Goal: Information Seeking & Learning: Learn about a topic

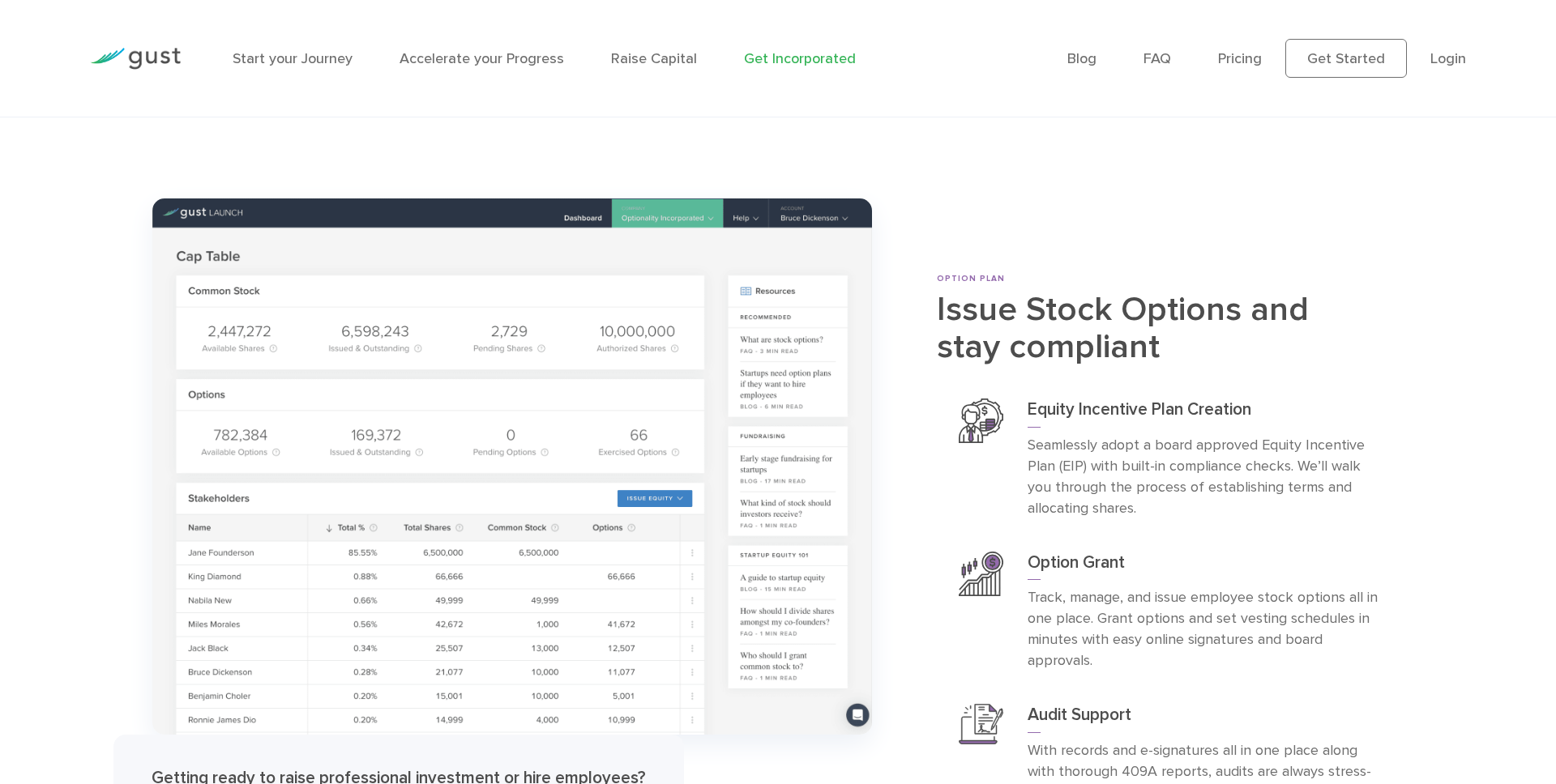
scroll to position [5853, 0]
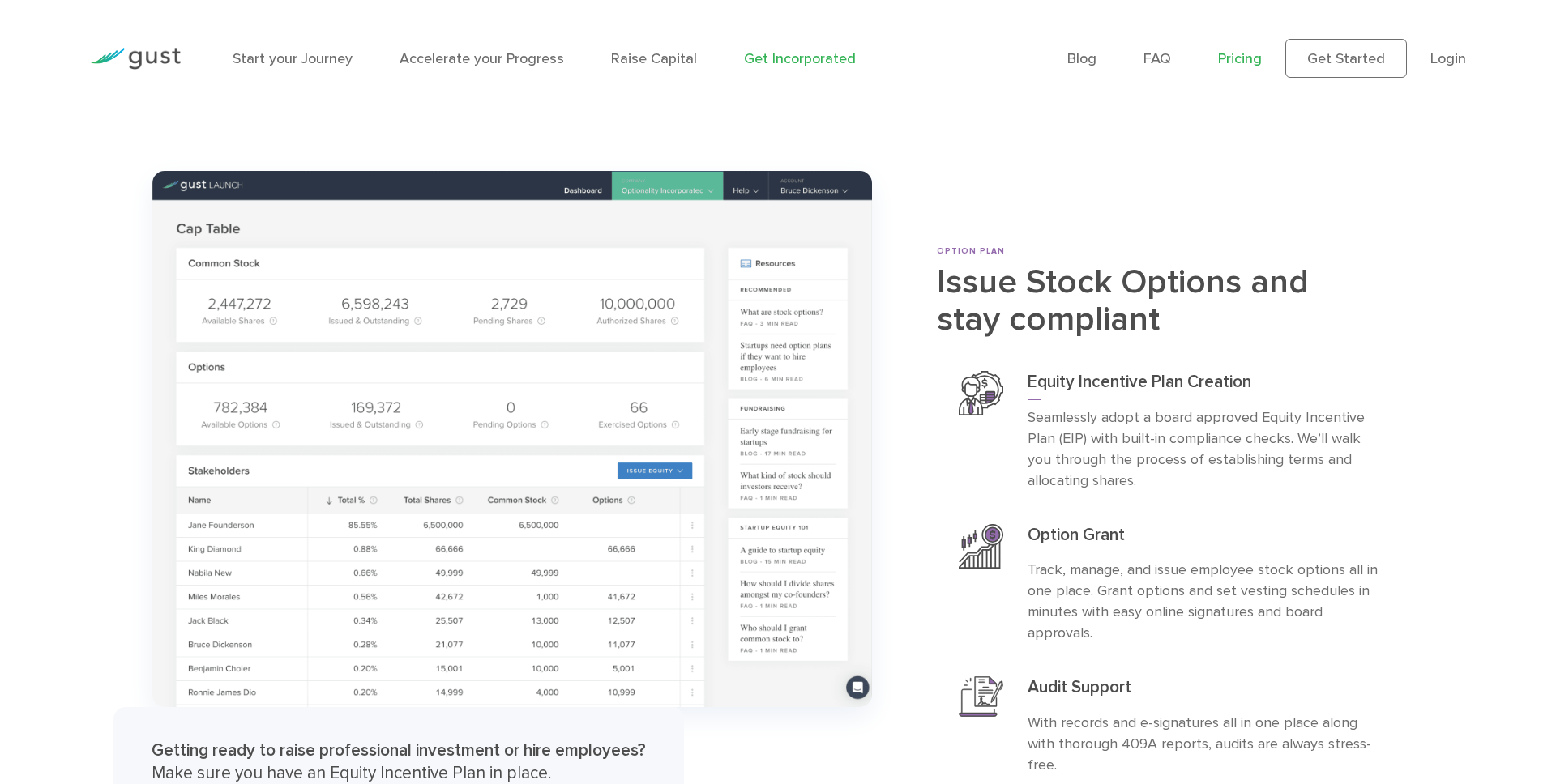
click at [1242, 61] on link "Pricing" at bounding box center [1240, 58] width 43 height 17
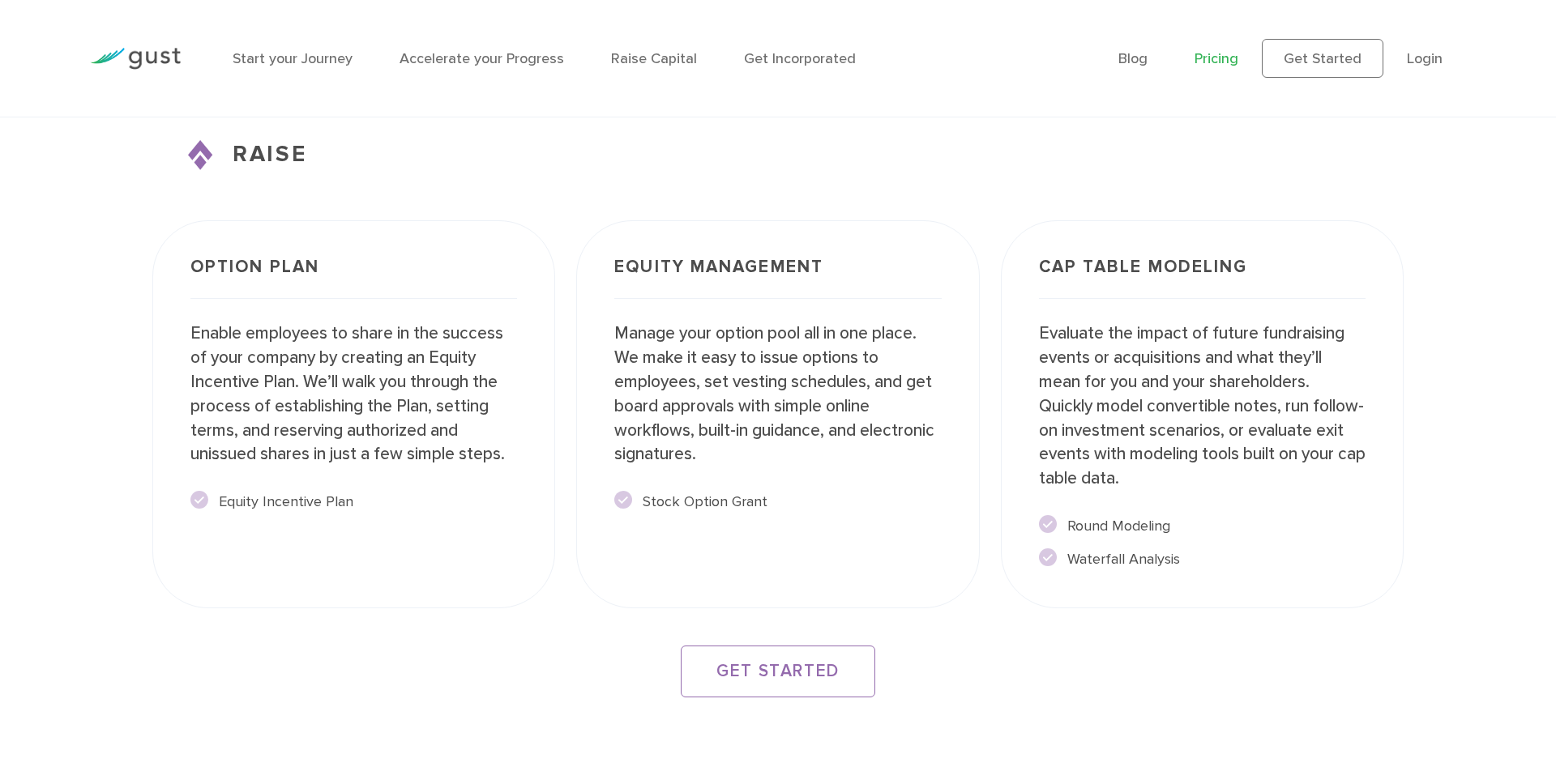
scroll to position [2668, 0]
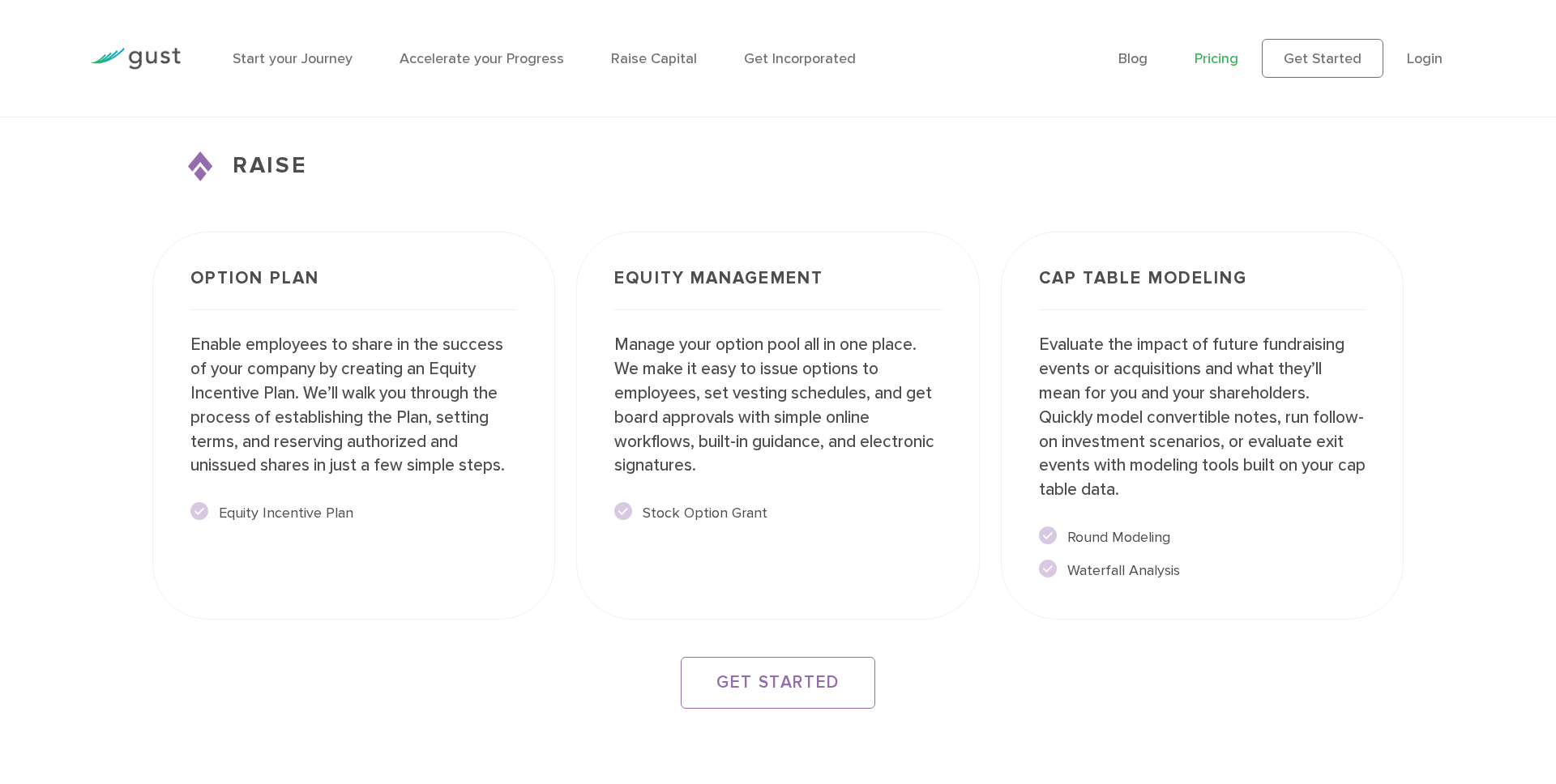
click at [273, 166] on h3 "RAISE" at bounding box center [778, 166] width 1251 height 34
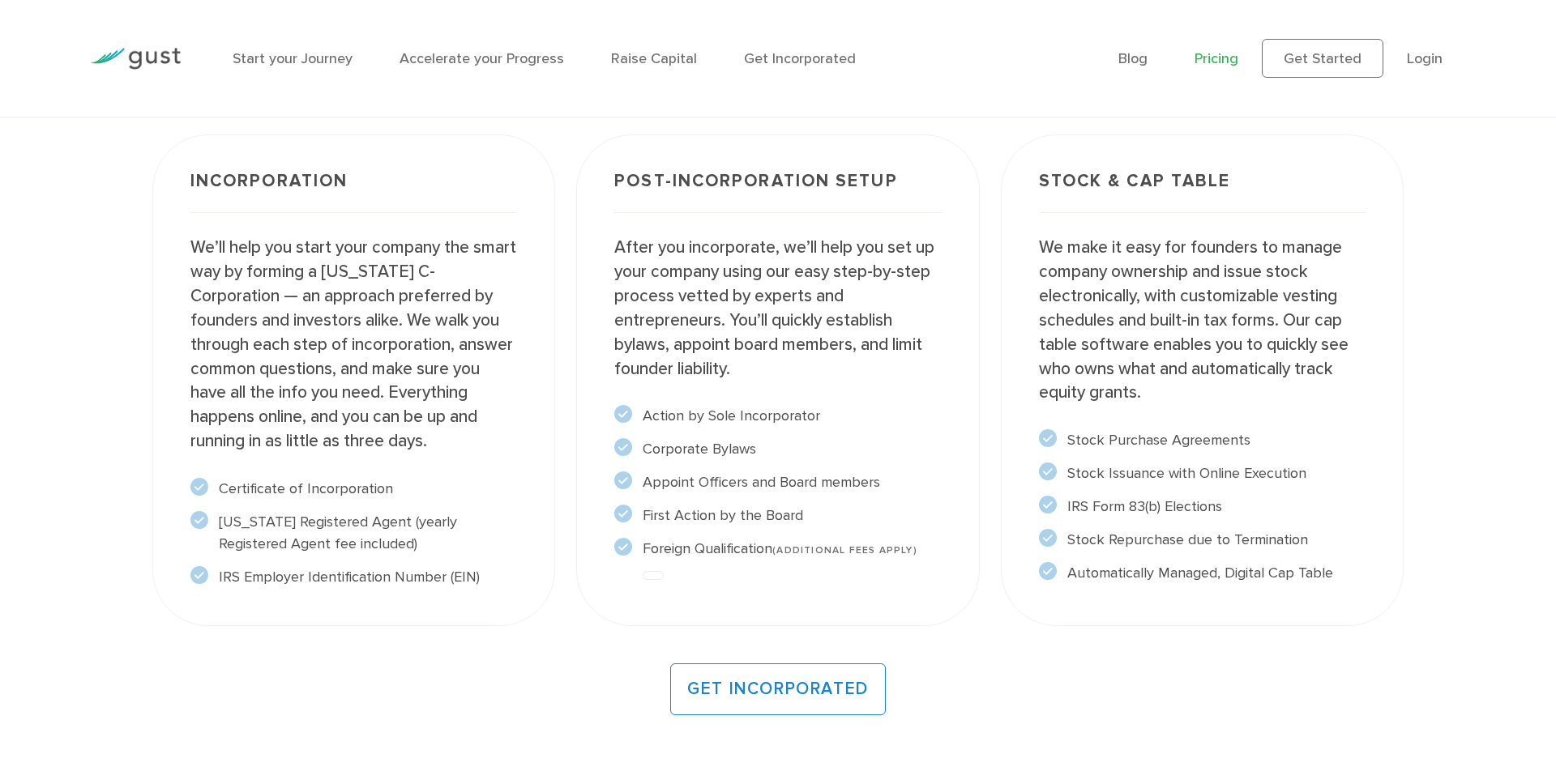
scroll to position [0, 0]
